Goal: Task Accomplishment & Management: Use online tool/utility

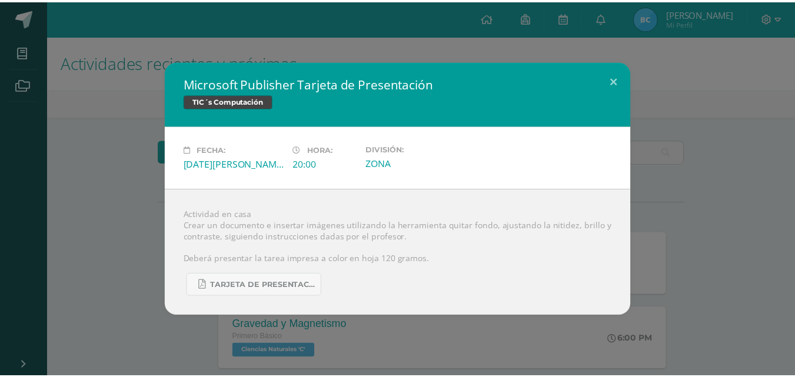
scroll to position [541, 0]
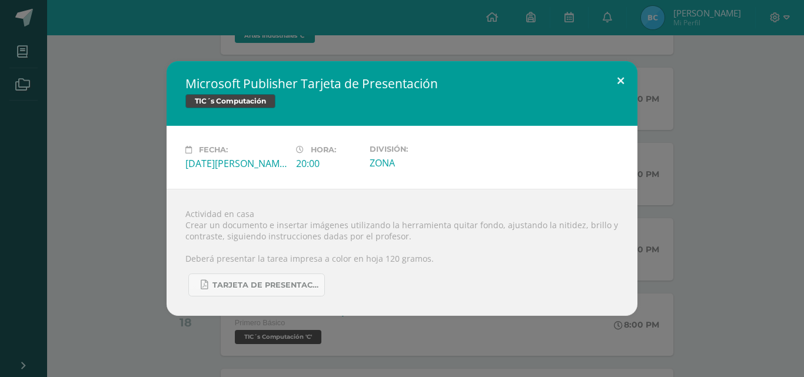
click at [618, 79] on button at bounding box center [621, 81] width 34 height 40
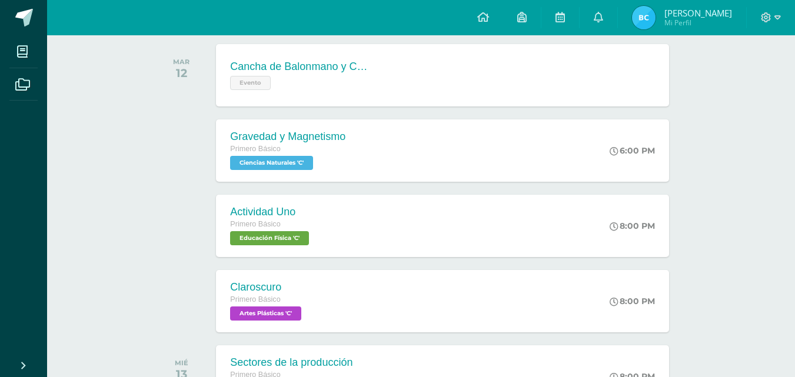
scroll to position [165, 0]
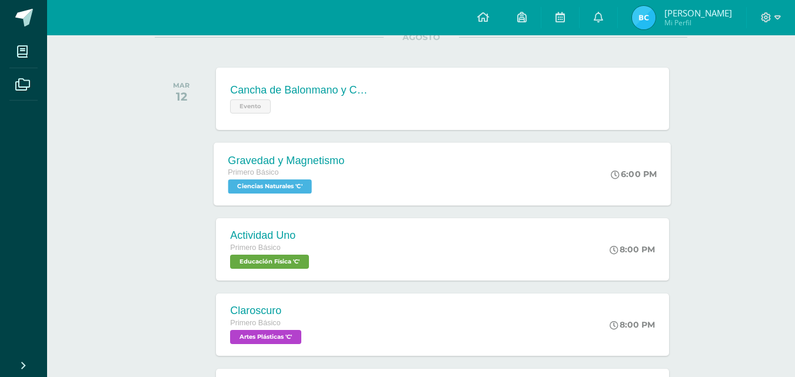
click at [520, 170] on div "Gravedad y Magnetismo Primero Básico Ciencias Naturales 'C' 6:00 PM Gravedad y …" at bounding box center [442, 173] width 457 height 63
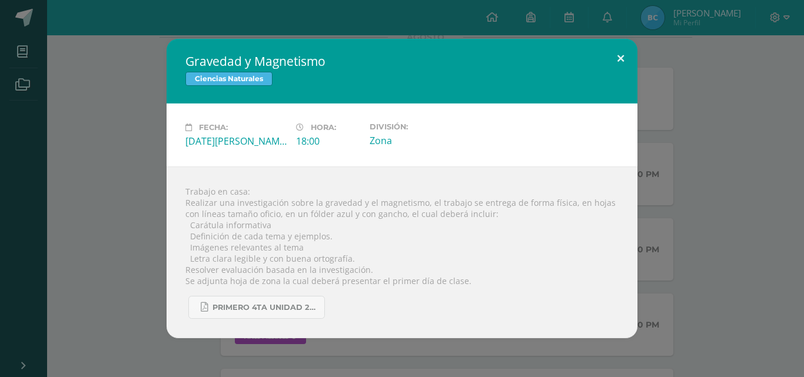
click at [624, 59] on button at bounding box center [621, 59] width 34 height 40
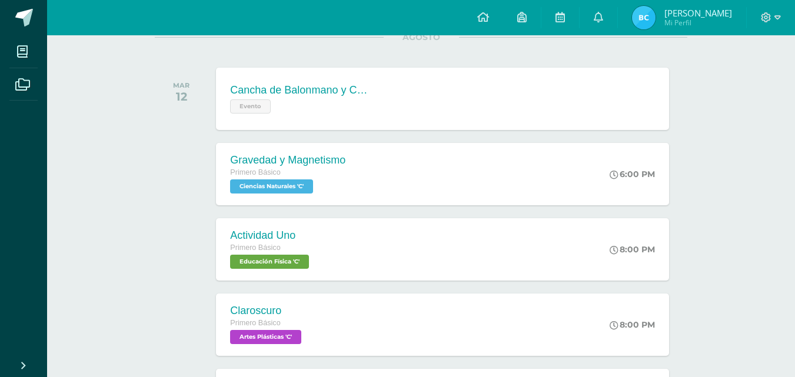
click at [171, 217] on div "Actividad Uno Primero Básico Educación Física 'C' 8:00 PM Actividad Uno Educaci…" at bounding box center [421, 250] width 533 height 66
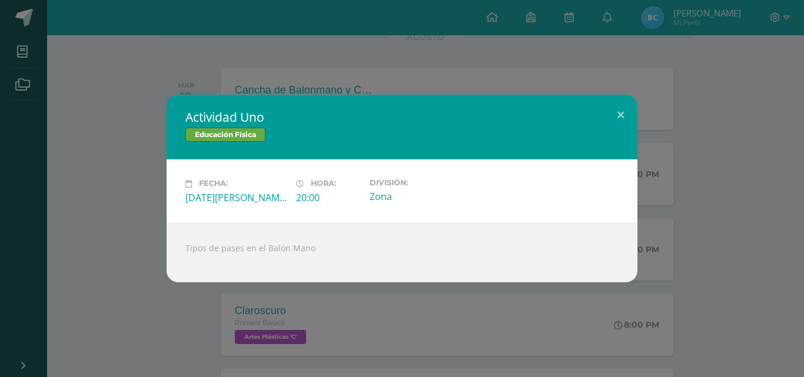
click at [603, 109] on h2 "Actividad Uno" at bounding box center [401, 117] width 433 height 16
click at [616, 111] on button at bounding box center [621, 115] width 34 height 40
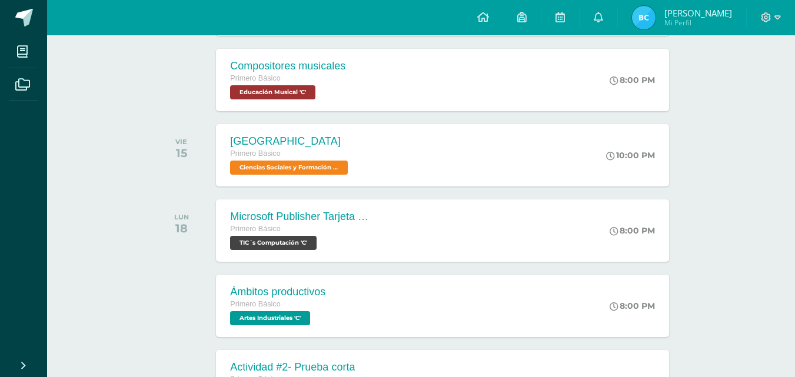
scroll to position [659, 0]
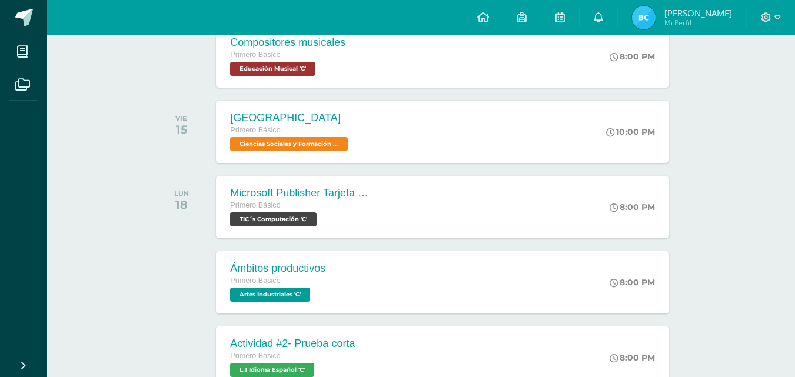
click at [616, 111] on div "10:00 PM" at bounding box center [636, 132] width 65 height 62
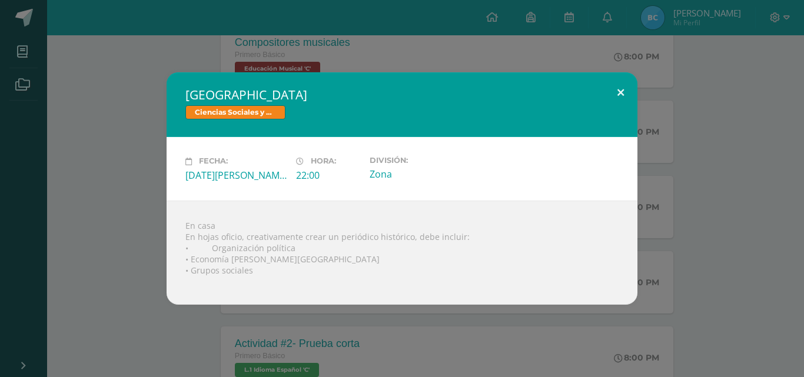
click at [615, 111] on div "[GEOGRAPHIC_DATA] Ciencias Sociales y Formación Ciudadana Fecha: [DATE][PERSON_…" at bounding box center [402, 188] width 471 height 232
click at [618, 89] on button at bounding box center [621, 92] width 34 height 40
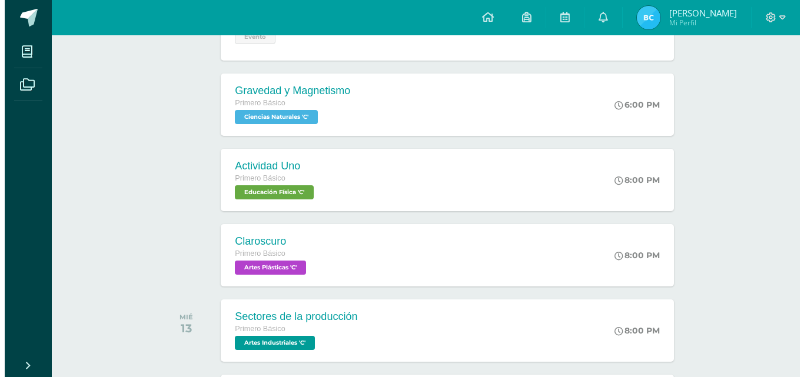
scroll to position [235, 0]
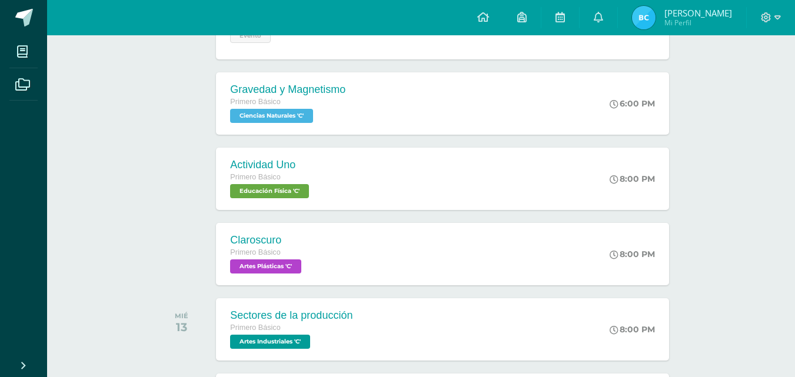
click at [618, 89] on div "6:00 PM" at bounding box center [638, 103] width 62 height 62
